Goal: Task Accomplishment & Management: Manage account settings

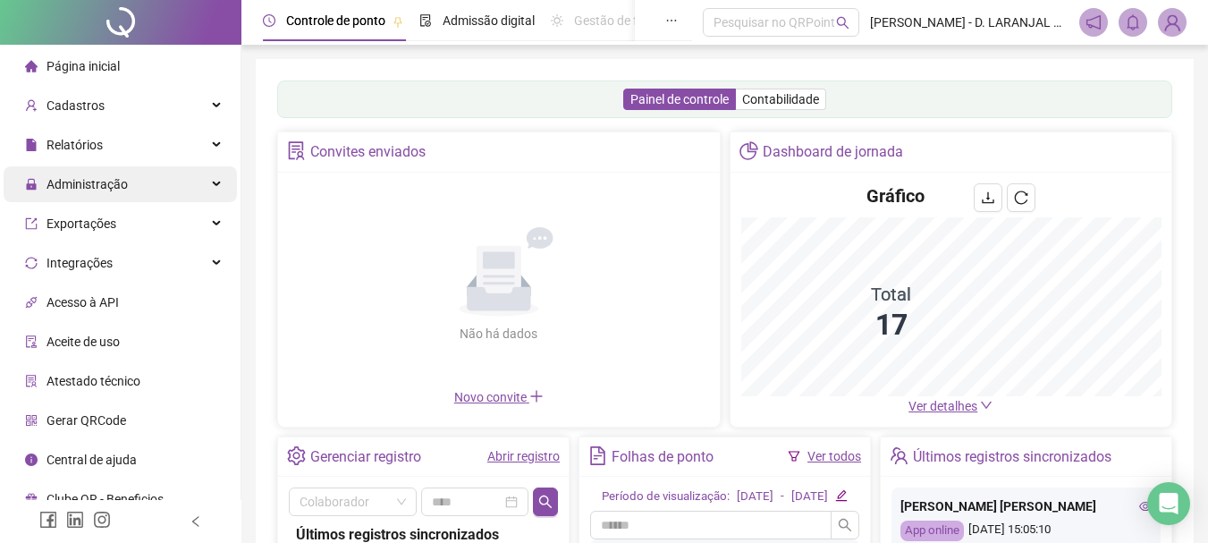
click at [172, 182] on div "Administração" at bounding box center [120, 184] width 233 height 36
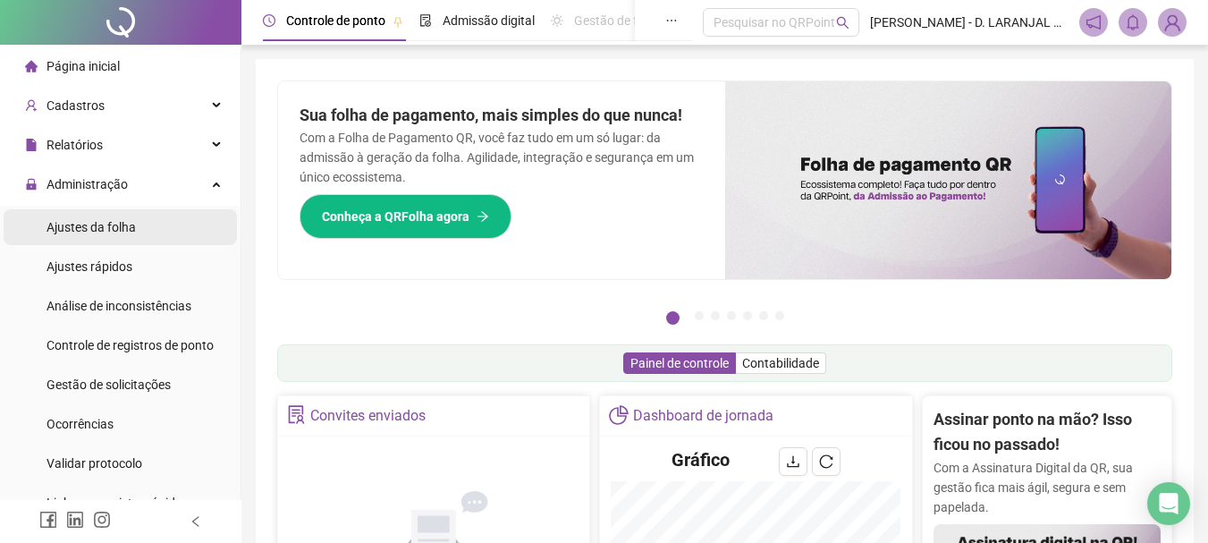
click at [131, 234] on span "Ajustes da folha" at bounding box center [91, 227] width 89 height 14
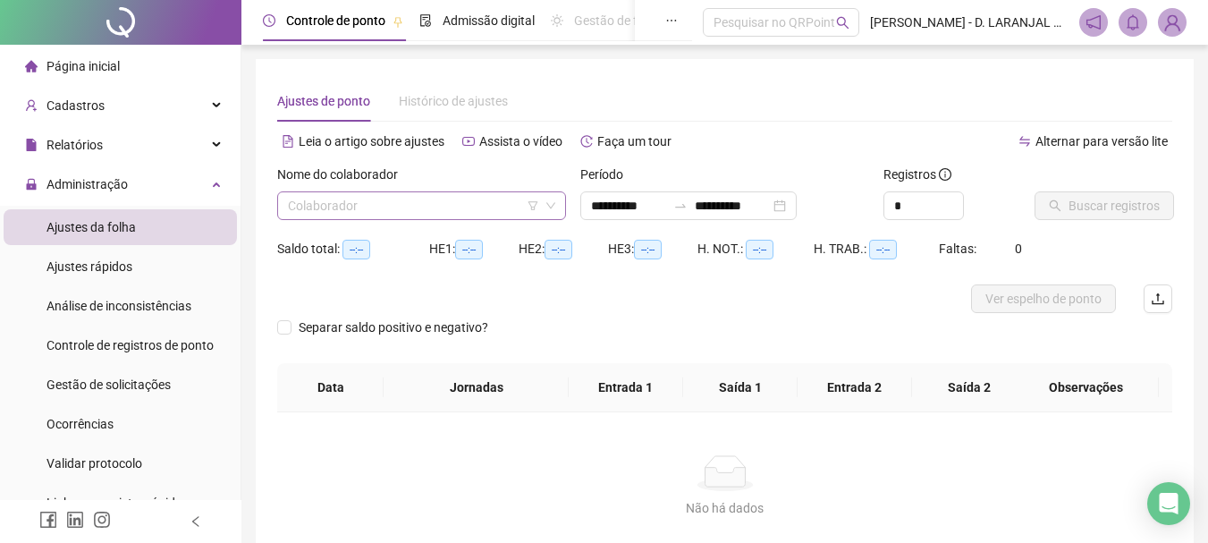
click at [448, 205] on input "search" at bounding box center [413, 205] width 251 height 27
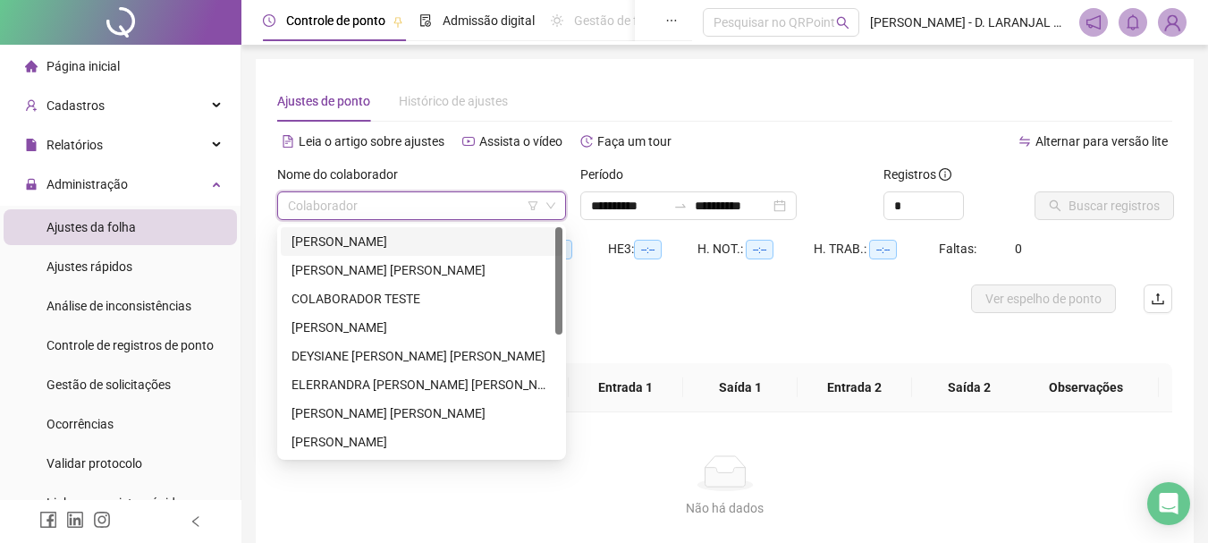
click at [383, 236] on div "[PERSON_NAME]" at bounding box center [422, 242] width 260 height 20
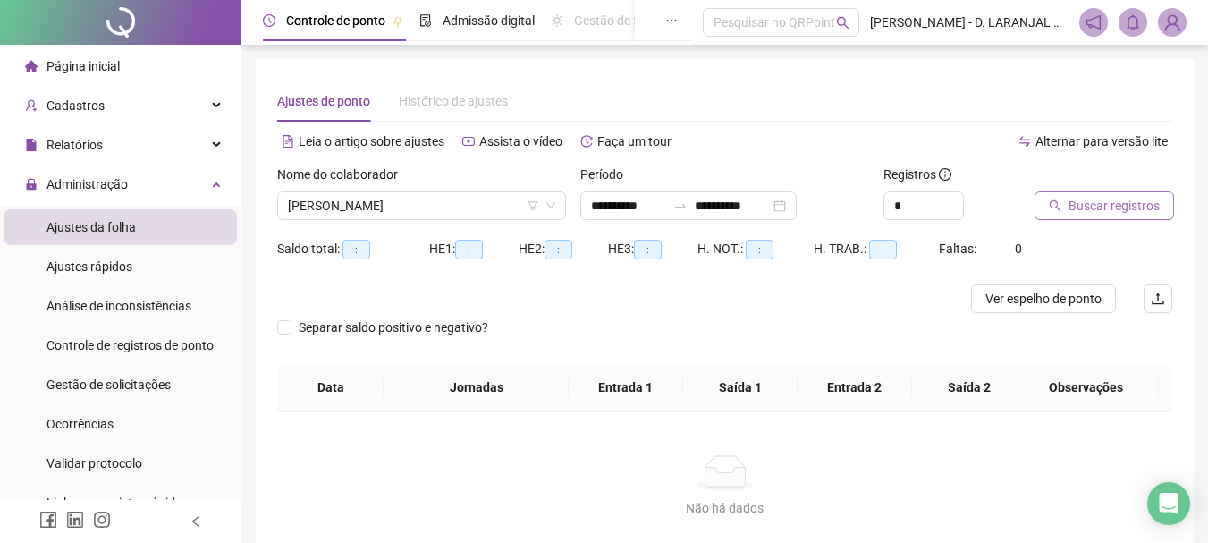
click at [1078, 207] on span "Buscar registros" at bounding box center [1114, 206] width 91 height 20
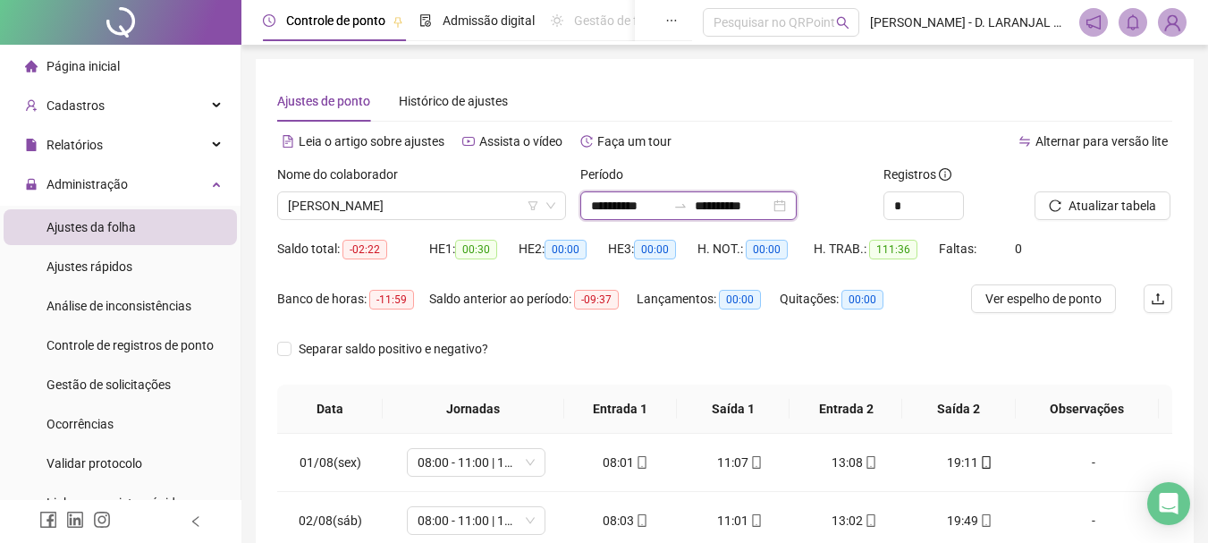
click at [770, 205] on input "**********" at bounding box center [732, 206] width 75 height 20
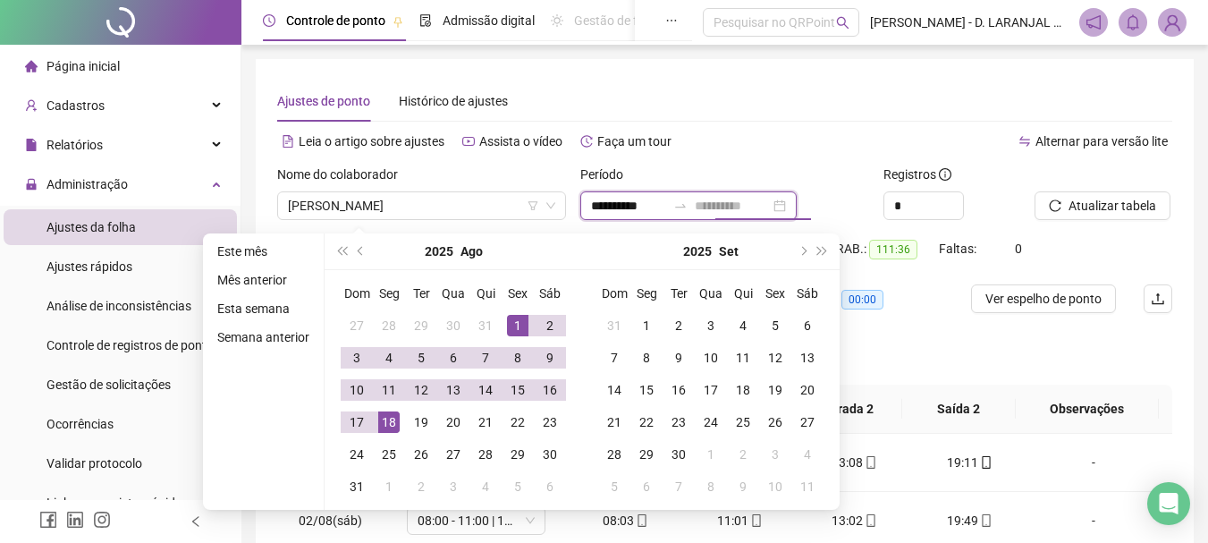
type input "**********"
click at [384, 427] on div "18" at bounding box center [388, 421] width 21 height 21
type input "**********"
click at [519, 327] on div "1" at bounding box center [517, 325] width 21 height 21
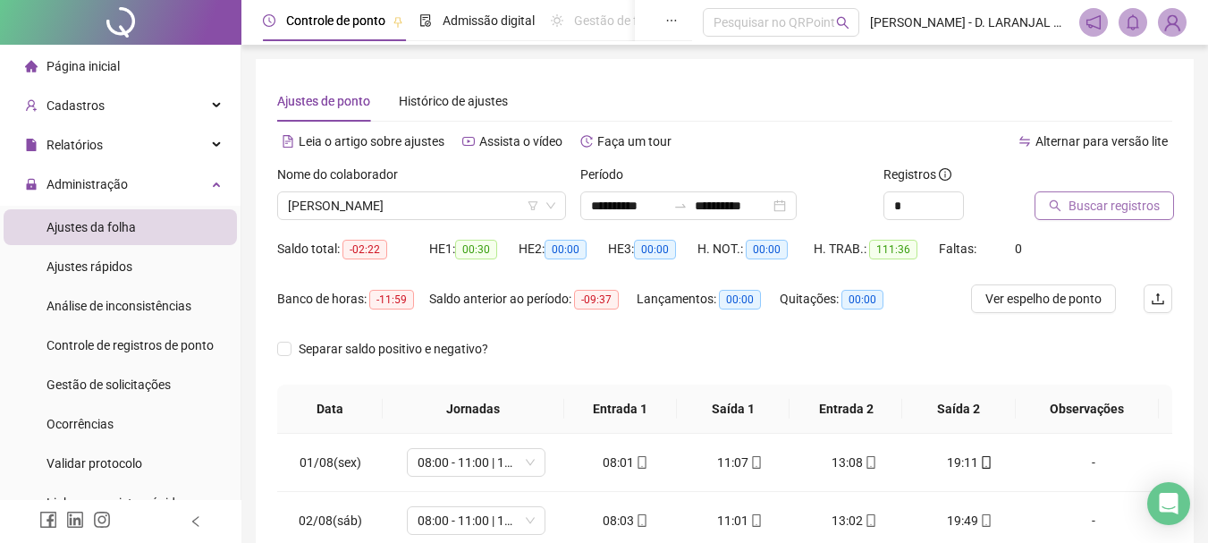
click at [1119, 210] on span "Buscar registros" at bounding box center [1114, 206] width 91 height 20
click at [1063, 205] on button "Atualizar tabela" at bounding box center [1103, 205] width 136 height 29
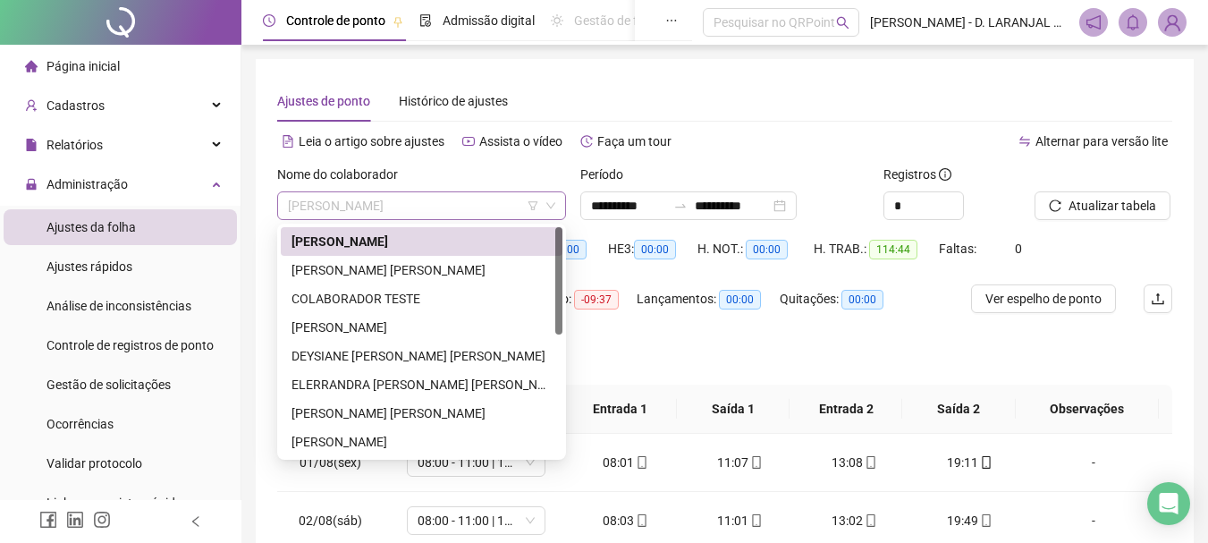
click at [504, 211] on span "[PERSON_NAME]" at bounding box center [421, 205] width 267 height 27
click at [478, 268] on div "[PERSON_NAME] [PERSON_NAME]" at bounding box center [422, 270] width 260 height 20
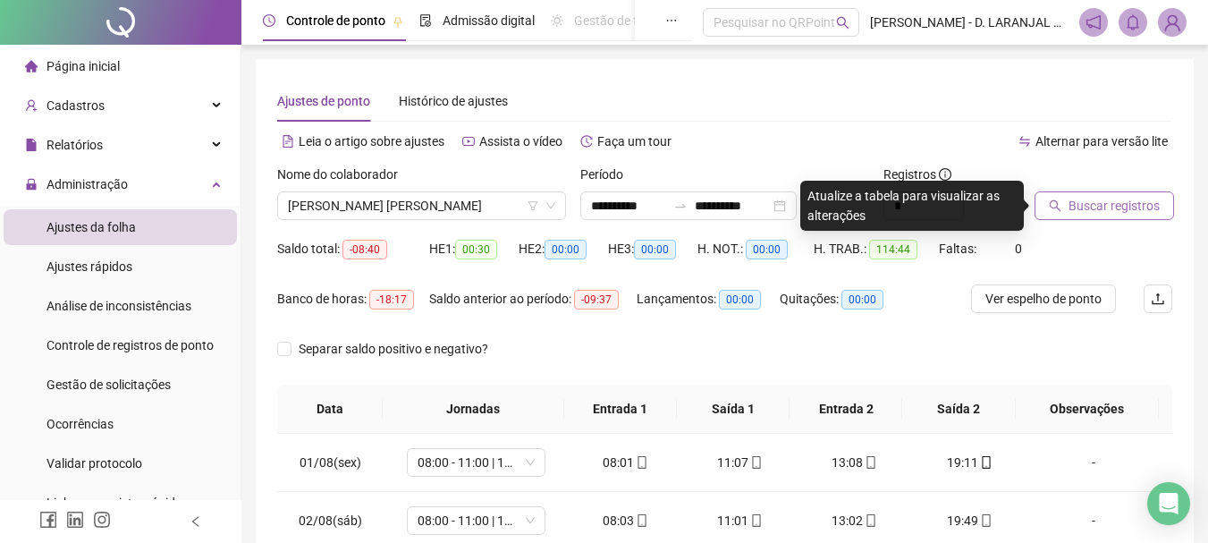
click at [1079, 201] on span "Buscar registros" at bounding box center [1114, 206] width 91 height 20
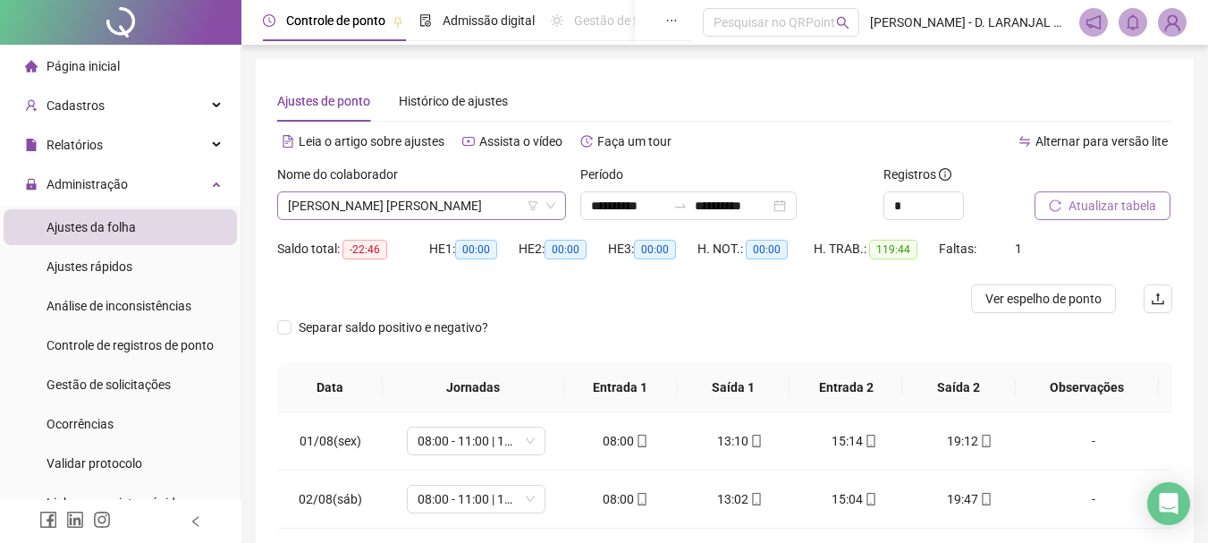
click at [466, 215] on span "[PERSON_NAME] [PERSON_NAME]" at bounding box center [421, 205] width 267 height 27
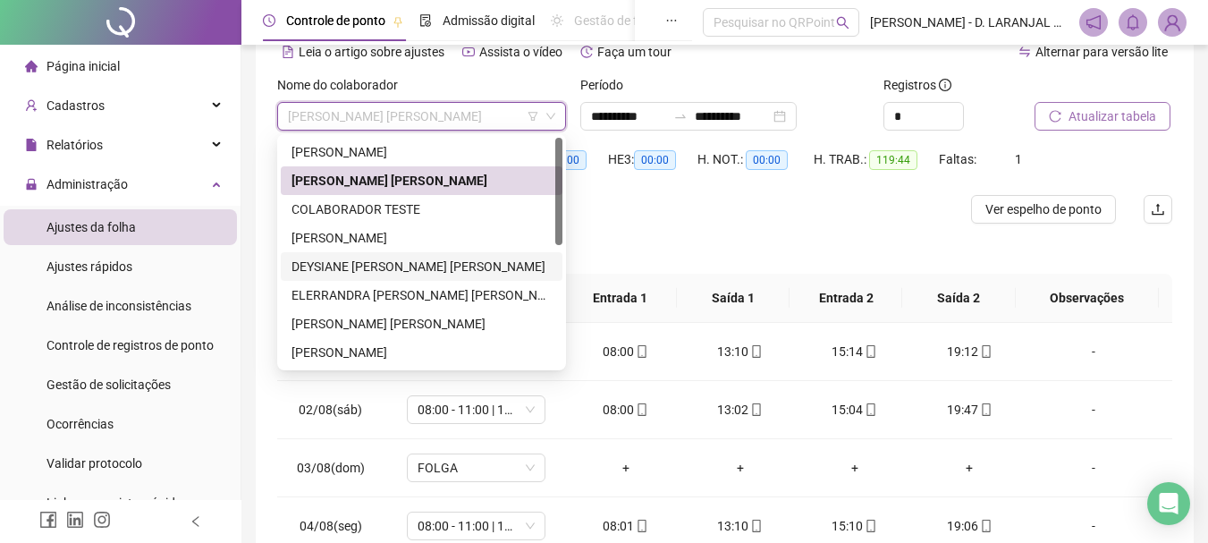
scroll to position [89, 0]
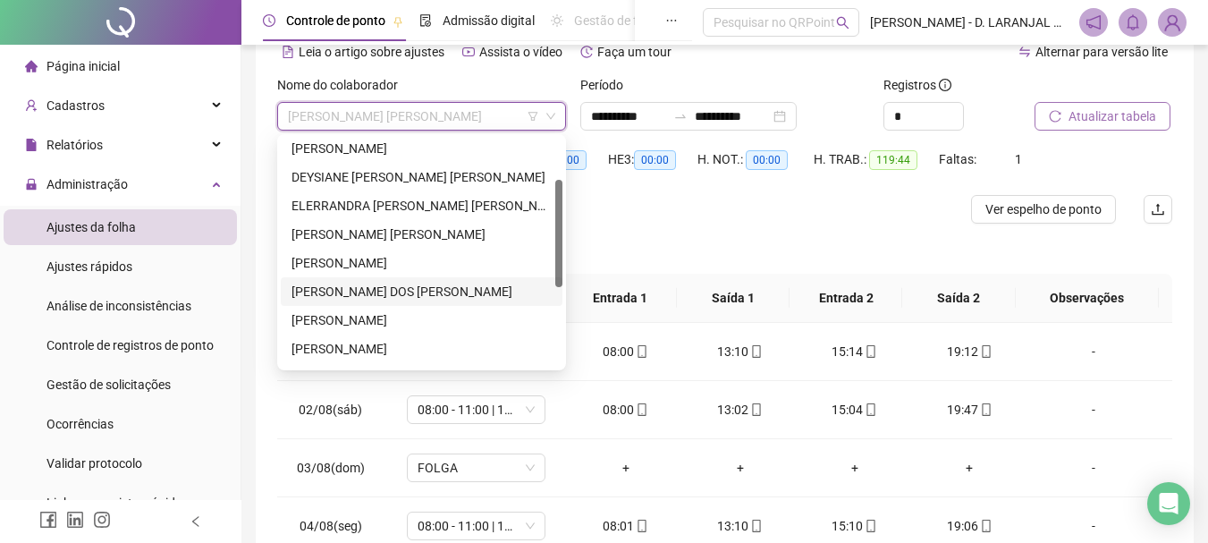
click at [366, 289] on div "[PERSON_NAME] DOS [PERSON_NAME]" at bounding box center [422, 292] width 260 height 20
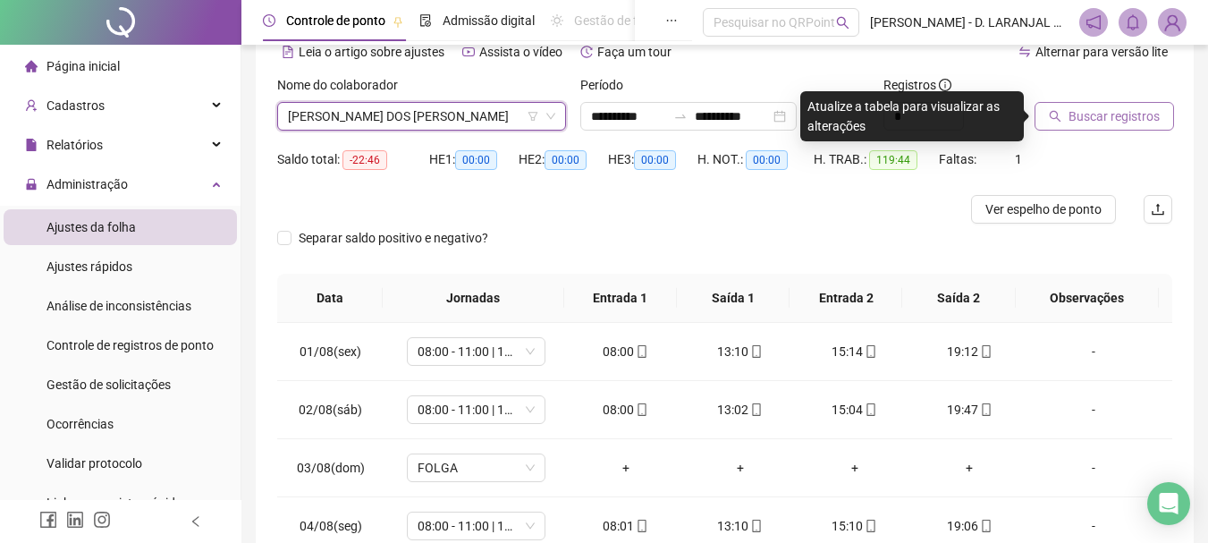
click at [1071, 120] on span "Buscar registros" at bounding box center [1114, 116] width 91 height 20
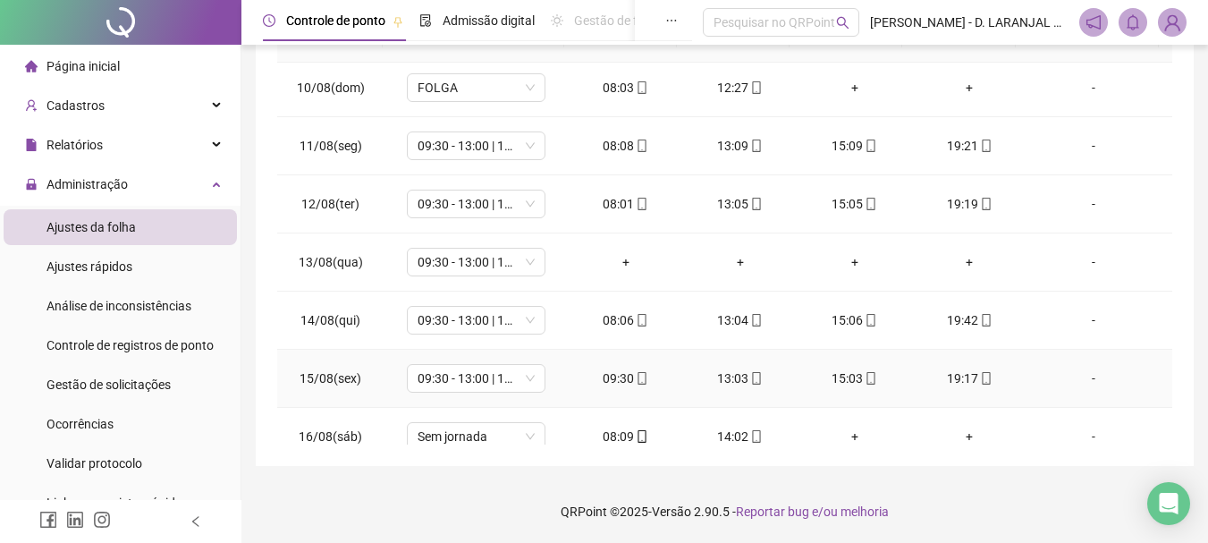
scroll to position [664, 0]
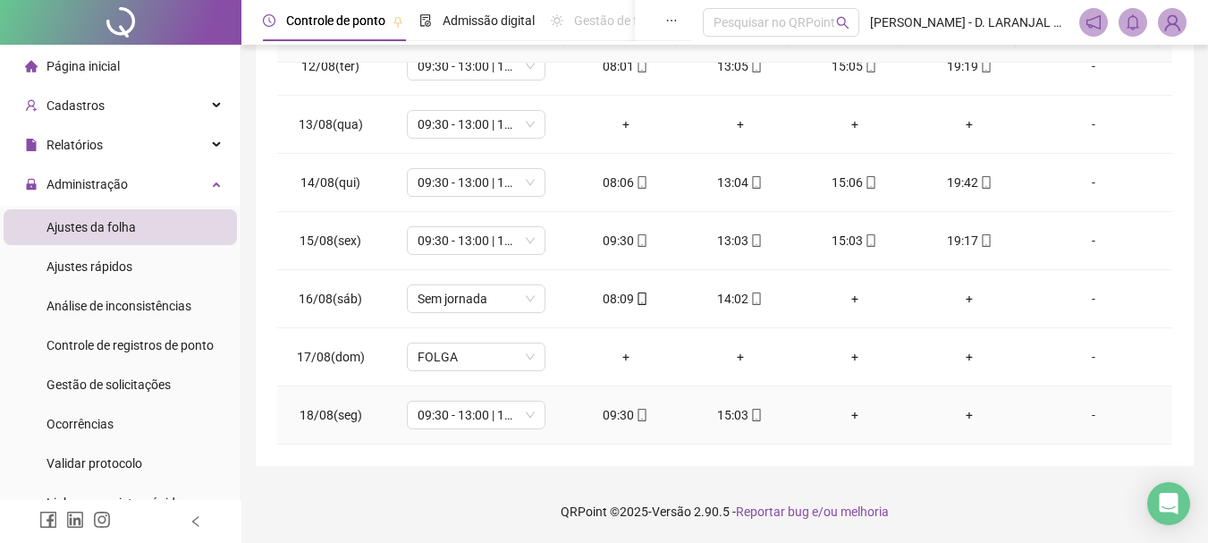
click at [843, 411] on div "+" at bounding box center [855, 415] width 86 height 20
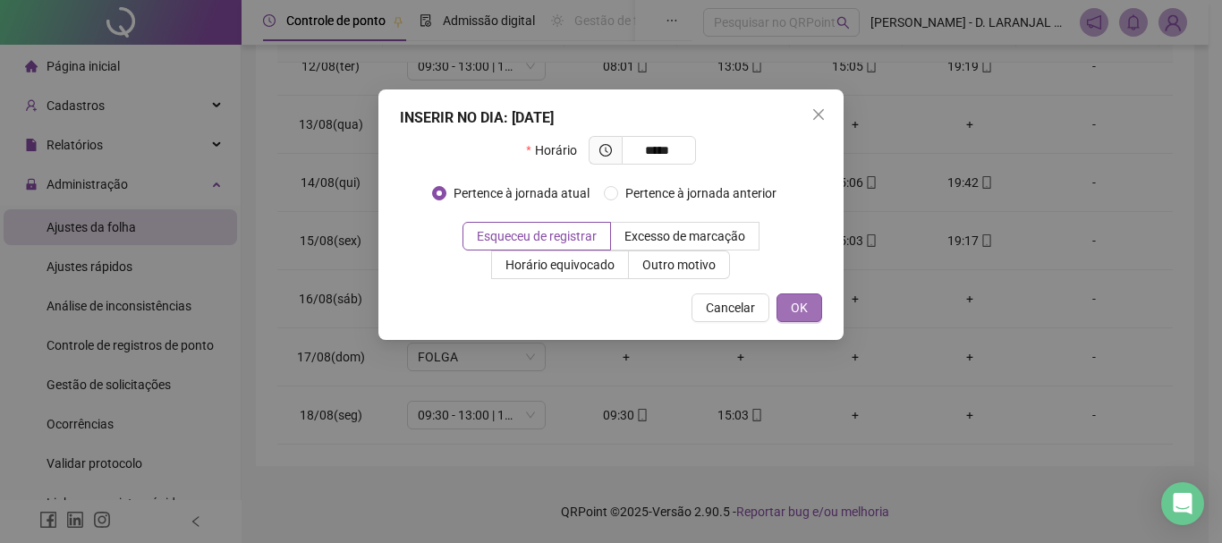
type input "*****"
click at [816, 306] on button "OK" at bounding box center [799, 307] width 46 height 29
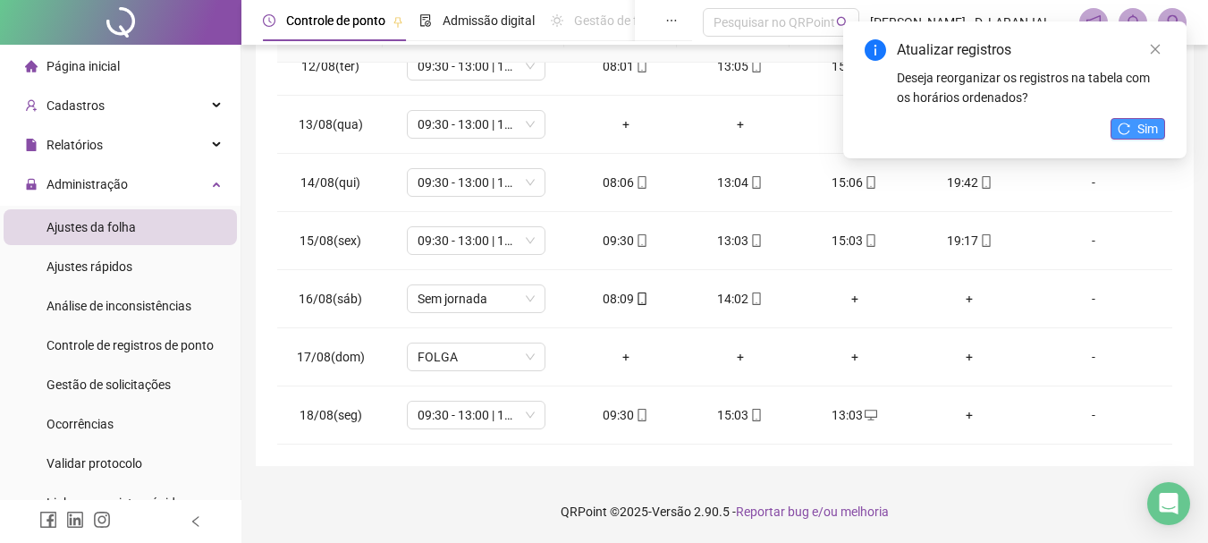
click at [1130, 133] on icon "reload" at bounding box center [1124, 129] width 13 height 13
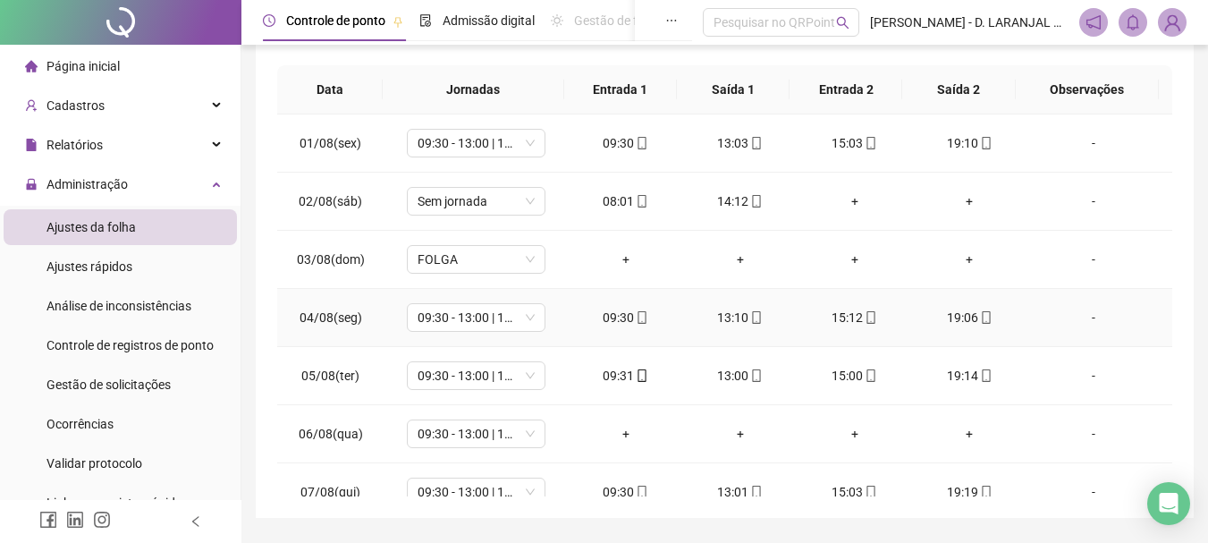
scroll to position [282, 0]
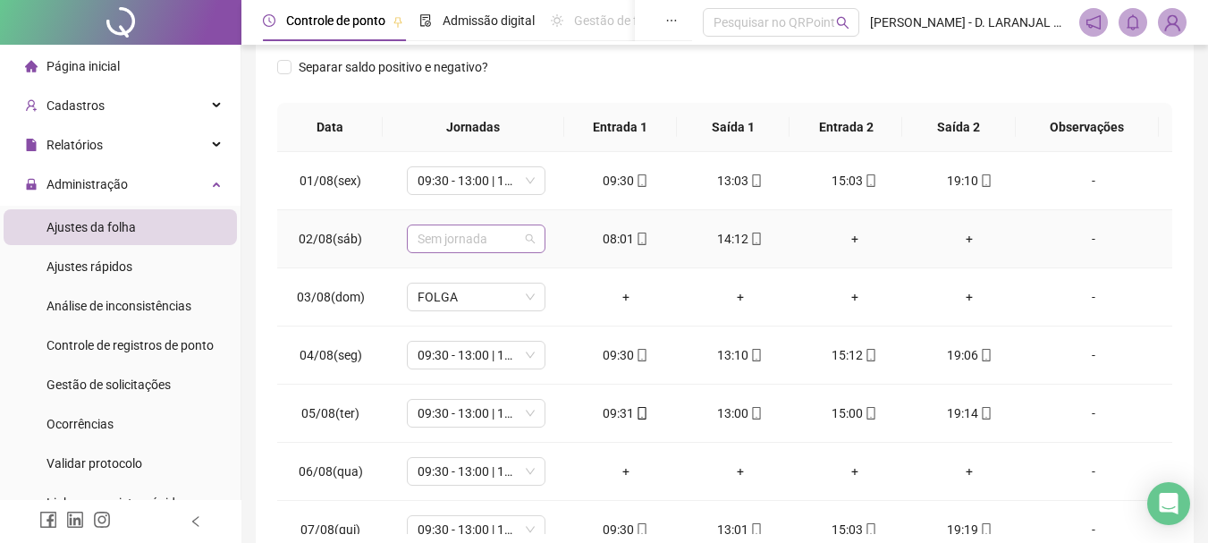
click at [529, 242] on span "Sem jornada" at bounding box center [476, 238] width 117 height 27
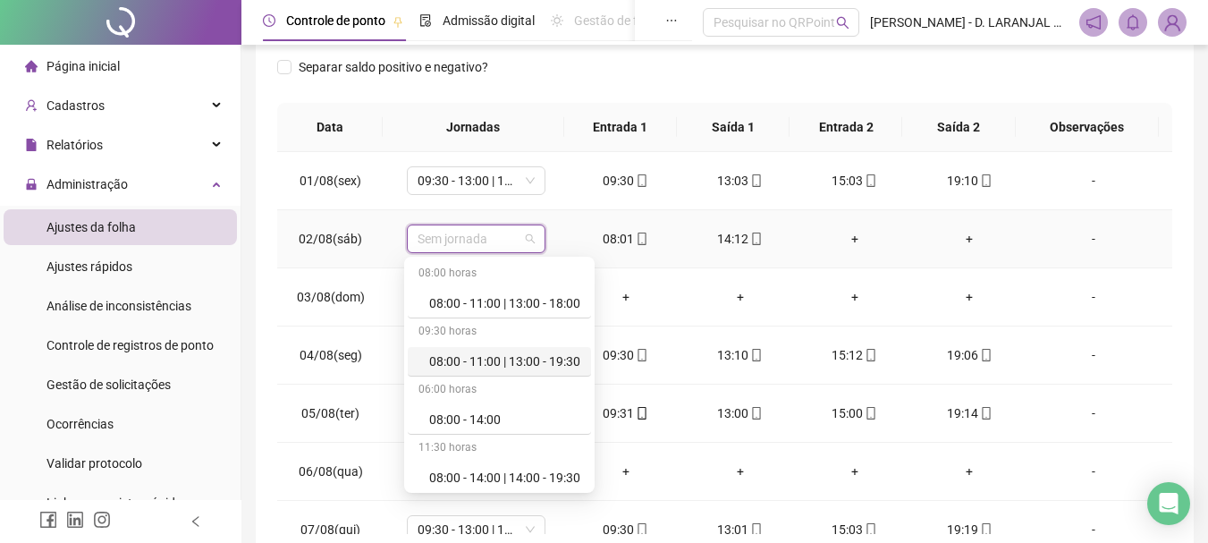
scroll to position [89, 0]
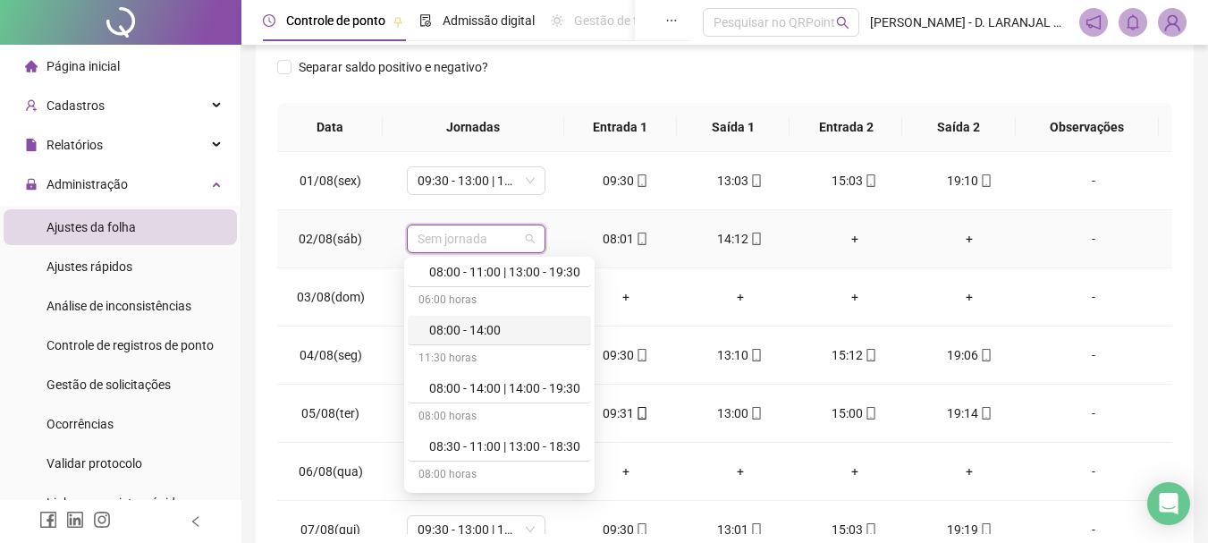
click at [503, 330] on div "08:00 - 14:00" at bounding box center [504, 330] width 151 height 20
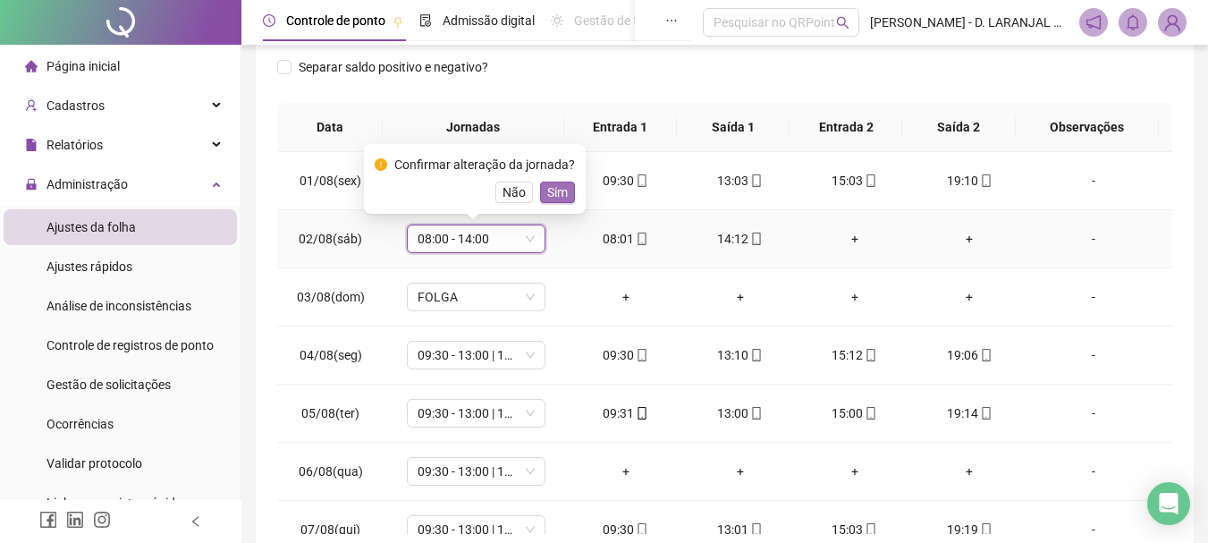
click at [553, 192] on span "Sim" at bounding box center [557, 192] width 21 height 20
